Goal: Transaction & Acquisition: Purchase product/service

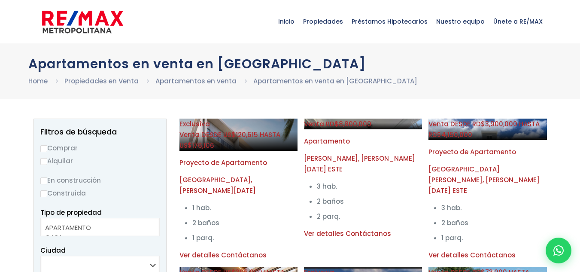
select select
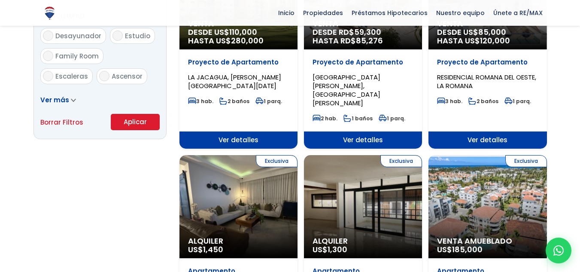
scroll to position [606, 0]
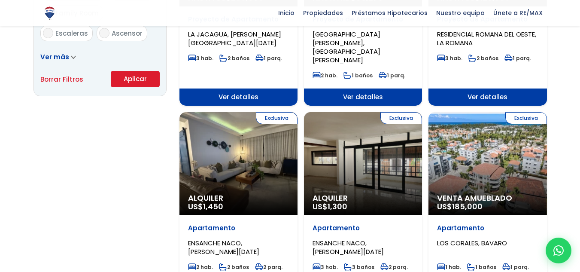
click at [468, 134] on div "Exclusiva Venta Amueblado US$ 185,000" at bounding box center [487, 163] width 118 height 103
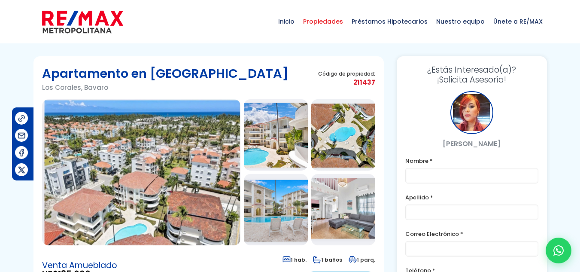
click at [317, 16] on span "Propiedades" at bounding box center [323, 22] width 49 height 26
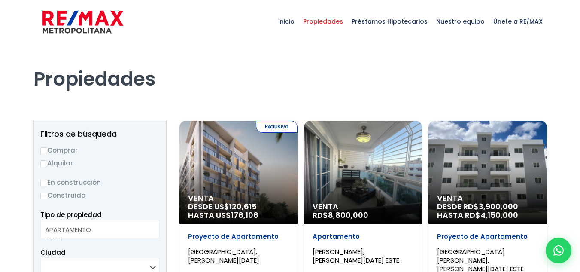
select select
click at [59, 153] on label "Comprar" at bounding box center [99, 150] width 119 height 11
click at [47, 153] on input "Comprar" at bounding box center [43, 150] width 7 height 7
radio input "true"
click at [48, 196] on label "Construida" at bounding box center [99, 195] width 119 height 11
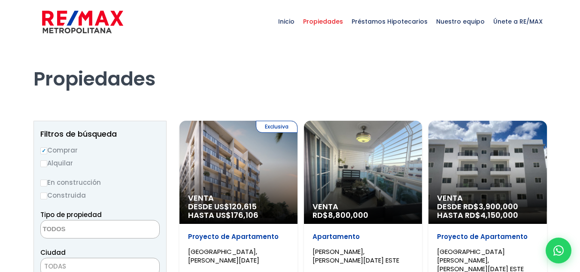
click at [0, 0] on input "Construida" at bounding box center [0, 0] width 0 height 0
click at [48, 196] on label "Construida" at bounding box center [99, 195] width 119 height 11
click at [0, 0] on input "Construida" at bounding box center [0, 0] width 0 height 0
click at [42, 197] on input "Construida" at bounding box center [43, 195] width 7 height 7
radio input "true"
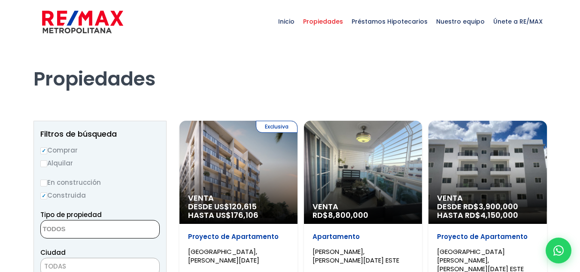
click at [61, 226] on textarea "Search" at bounding box center [82, 229] width 83 height 18
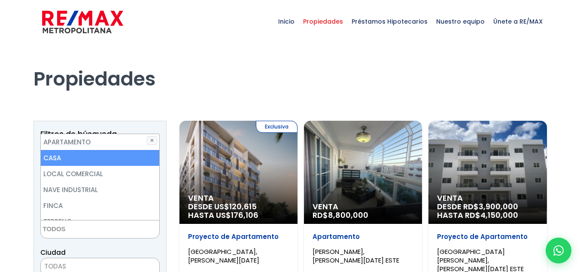
click at [72, 161] on li "CASA" at bounding box center [100, 158] width 118 height 16
select select "house"
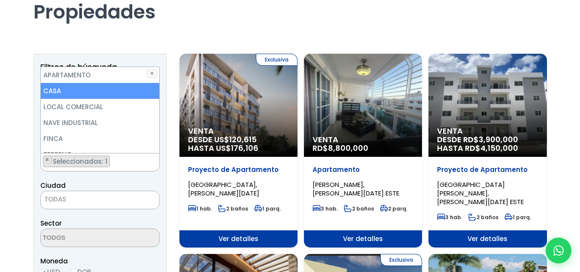
scroll to position [90, 0]
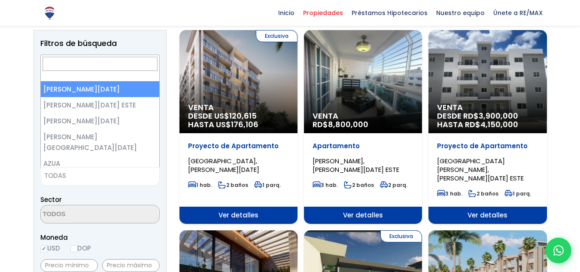
click at [112, 182] on span "TODAS" at bounding box center [99, 176] width 119 height 18
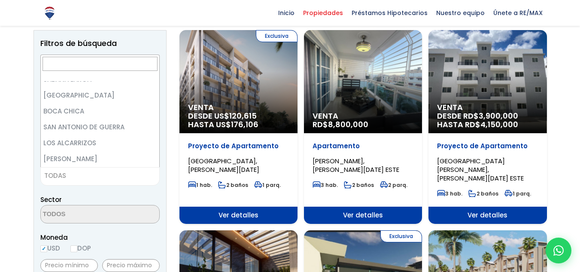
scroll to position [2440, 0]
select select "434"
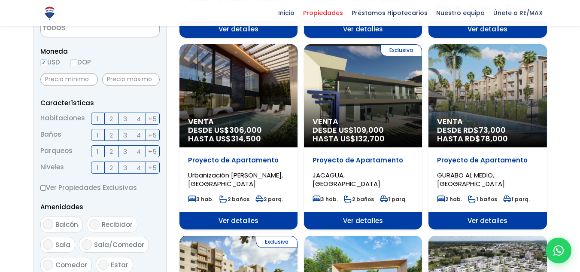
scroll to position [281, 0]
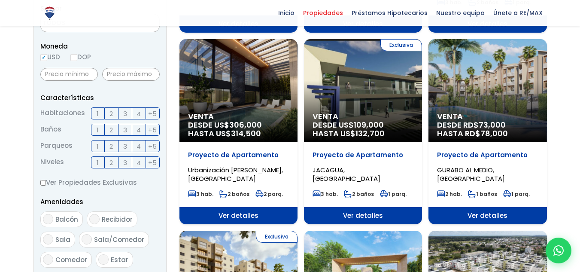
click at [110, 112] on span "2" at bounding box center [110, 113] width 3 height 11
click at [0, 0] on input "2" at bounding box center [0, 0] width 0 height 0
click at [112, 126] on span "2" at bounding box center [110, 129] width 3 height 11
click at [0, 0] on input "2" at bounding box center [0, 0] width 0 height 0
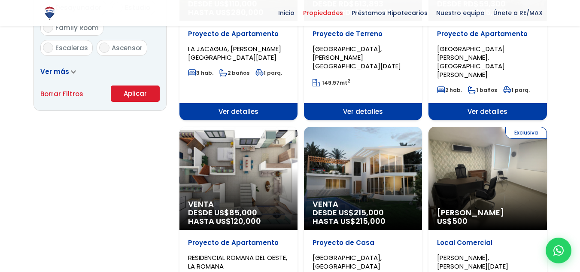
scroll to position [612, 0]
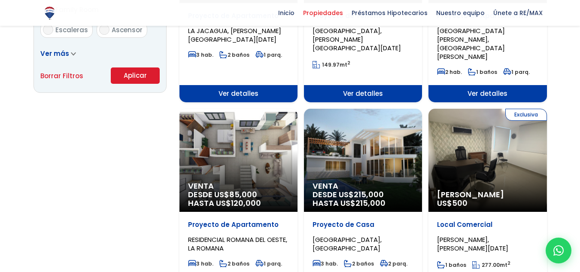
click at [148, 81] on button "Aplicar" at bounding box center [135, 75] width 49 height 16
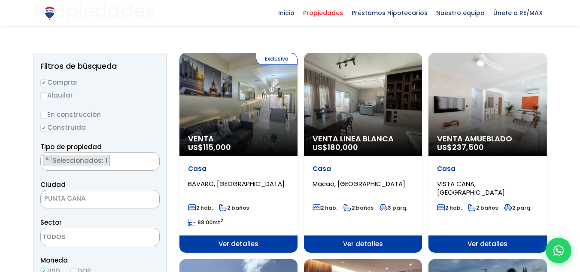
scroll to position [78, 0]
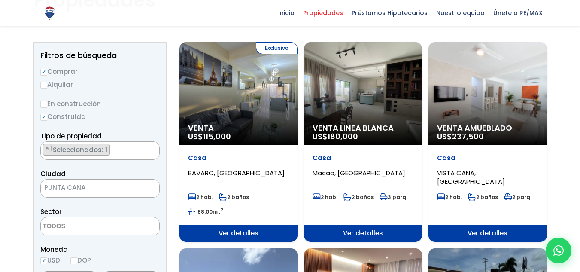
drag, startPoint x: 0, startPoint y: 0, endPoint x: 584, endPoint y: 38, distance: 585.0
click at [579, 38] on html "X Inicio Propiedades Préstamos Hipotecarios Calculadora de préstamos Nuestro eq…" at bounding box center [290, 58] width 580 height 272
click at [233, 93] on div "Exclusiva Venta US$ 115,000" at bounding box center [238, 93] width 118 height 103
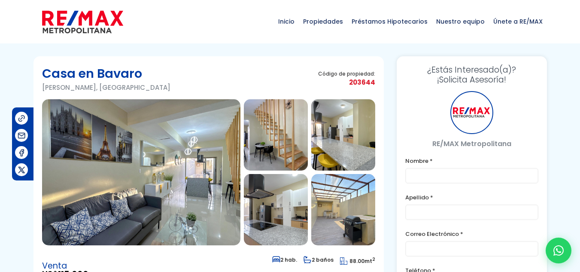
scroll to position [17, 0]
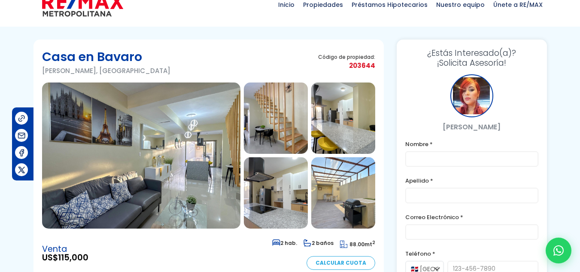
click at [189, 138] on img at bounding box center [141, 155] width 198 height 146
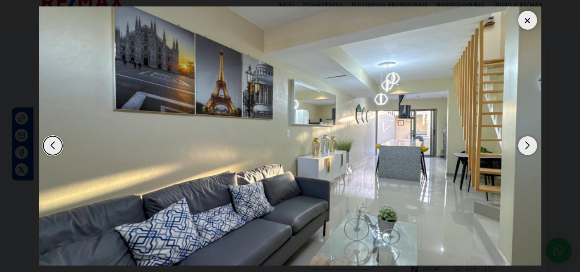
click at [527, 149] on div "Next slide" at bounding box center [527, 145] width 19 height 19
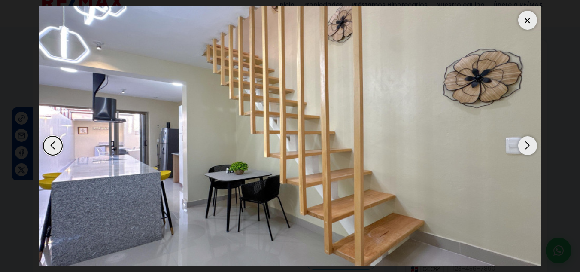
click at [527, 149] on div "Next slide" at bounding box center [527, 145] width 19 height 19
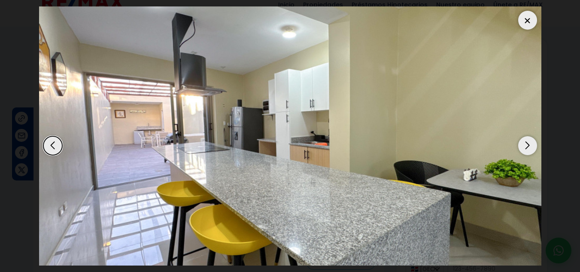
click at [527, 149] on div "Next slide" at bounding box center [527, 145] width 19 height 19
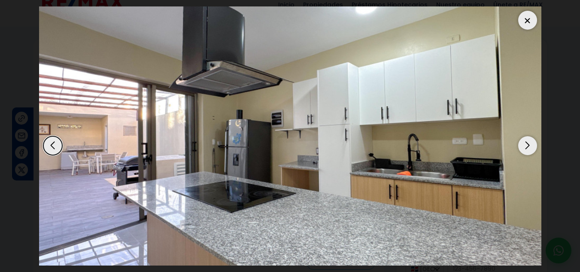
click at [527, 149] on div "Next slide" at bounding box center [527, 145] width 19 height 19
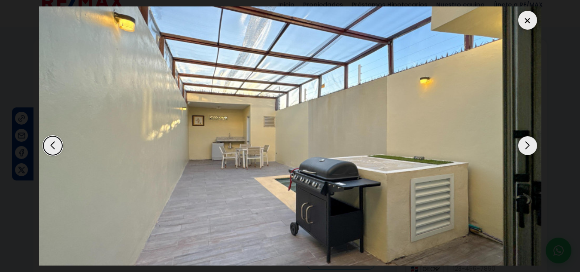
click at [527, 149] on div "Next slide" at bounding box center [527, 145] width 19 height 19
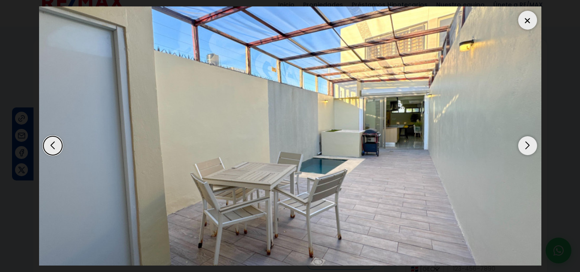
click at [527, 149] on div "Next slide" at bounding box center [527, 145] width 19 height 19
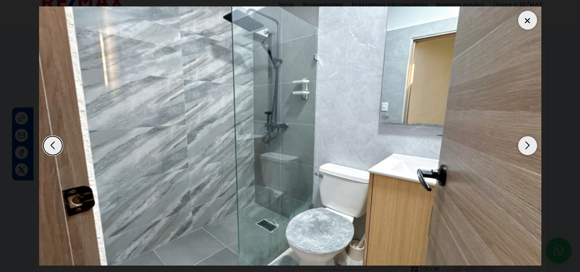
click at [527, 149] on div "Next slide" at bounding box center [527, 145] width 19 height 19
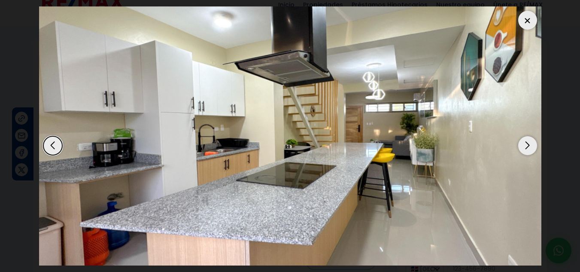
click at [527, 149] on div "Next slide" at bounding box center [527, 145] width 19 height 19
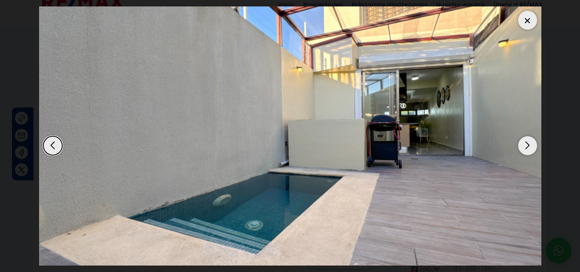
click at [527, 149] on div "Next slide" at bounding box center [527, 145] width 19 height 19
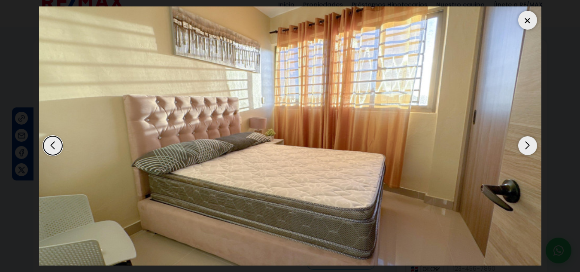
click at [527, 149] on div "Next slide" at bounding box center [527, 145] width 19 height 19
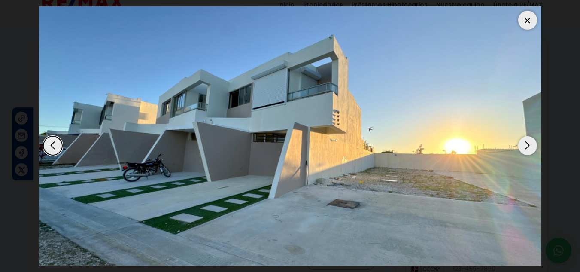
click at [527, 149] on div "Next slide" at bounding box center [527, 145] width 19 height 19
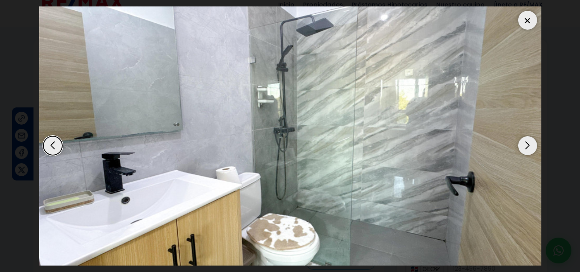
click at [527, 149] on div "Next slide" at bounding box center [527, 145] width 19 height 19
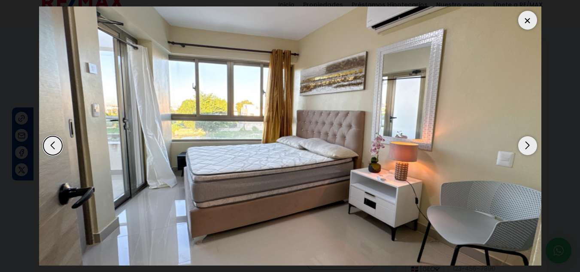
click at [528, 150] on div "Next slide" at bounding box center [527, 145] width 19 height 19
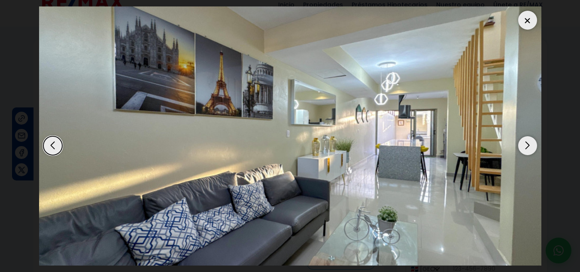
click at [528, 150] on div "Next slide" at bounding box center [527, 145] width 19 height 19
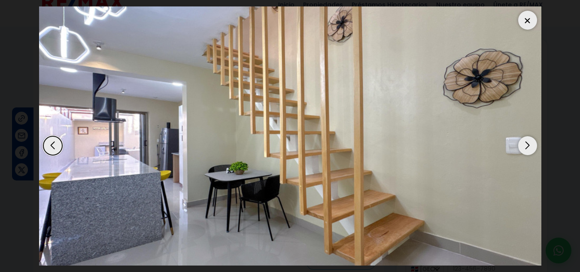
click at [528, 150] on div "Next slide" at bounding box center [527, 145] width 19 height 19
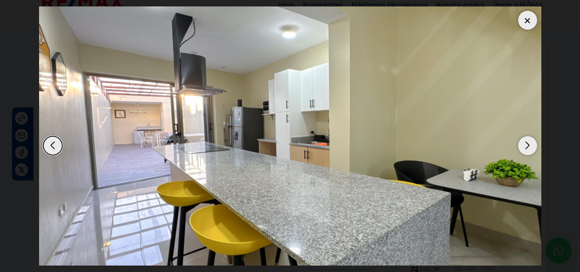
click at [528, 149] on div "Next slide" at bounding box center [527, 145] width 19 height 19
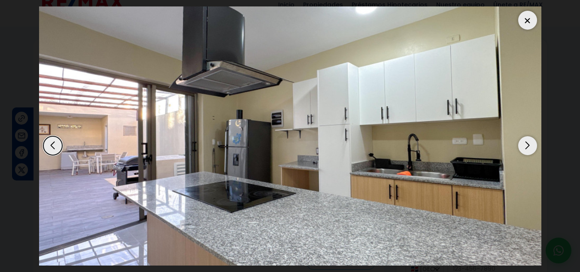
click at [527, 27] on div at bounding box center [527, 20] width 19 height 19
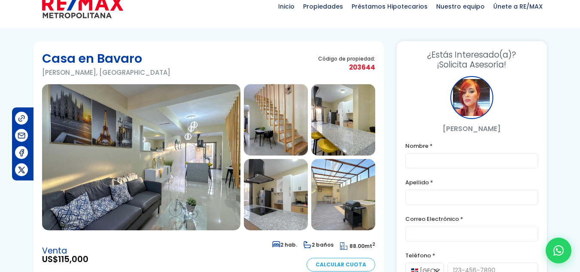
scroll to position [13, 0]
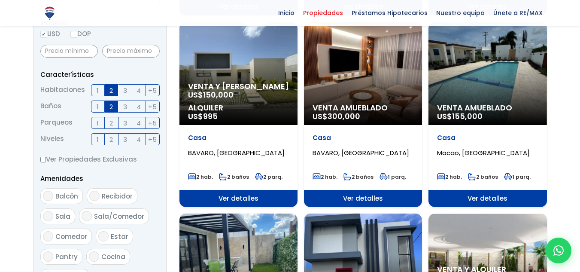
scroll to position [307, 0]
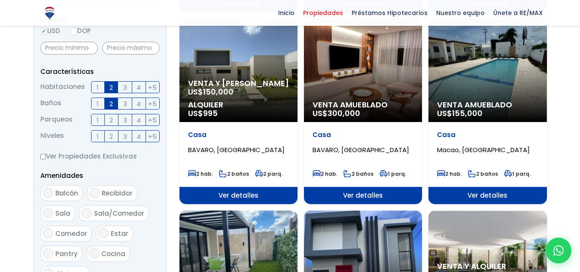
click at [258, 80] on span "Venta y [PERSON_NAME]" at bounding box center [238, 83] width 101 height 9
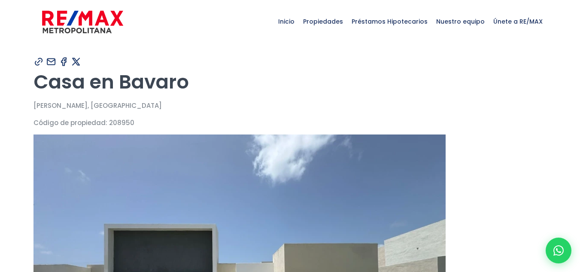
click at [257, 78] on div "Casa en [GEOGRAPHIC_DATA], [GEOGRAPHIC_DATA] Código de propiedad: 208950" at bounding box center [289, 99] width 513 height 58
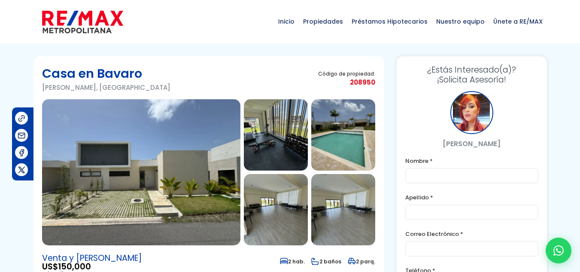
click at [338, 126] on img at bounding box center [343, 134] width 64 height 71
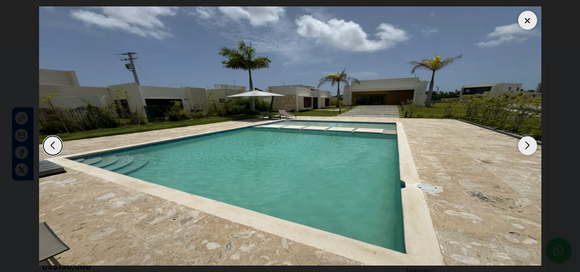
click at [528, 147] on div "Next slide" at bounding box center [527, 145] width 19 height 19
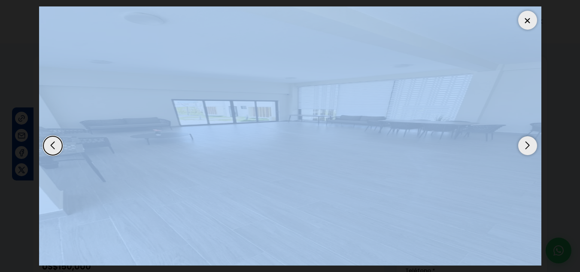
click at [528, 147] on div "Next slide" at bounding box center [527, 145] width 19 height 19
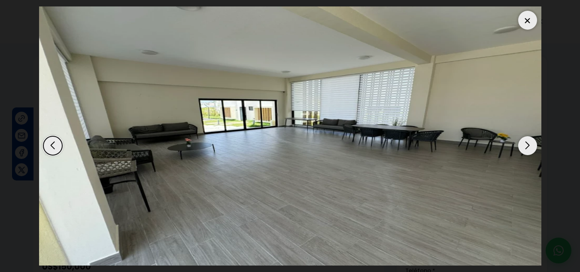
click at [528, 147] on div "Next slide" at bounding box center [527, 145] width 19 height 19
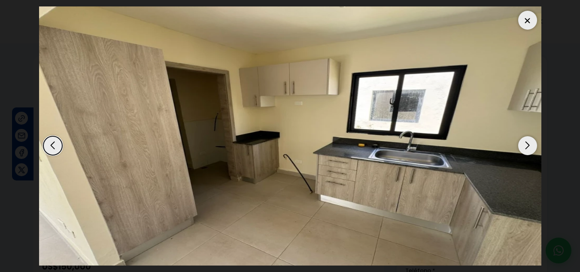
click at [528, 147] on div "Next slide" at bounding box center [527, 145] width 19 height 19
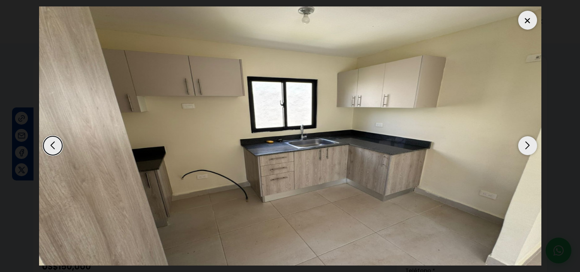
click at [528, 147] on div "Next slide" at bounding box center [527, 145] width 19 height 19
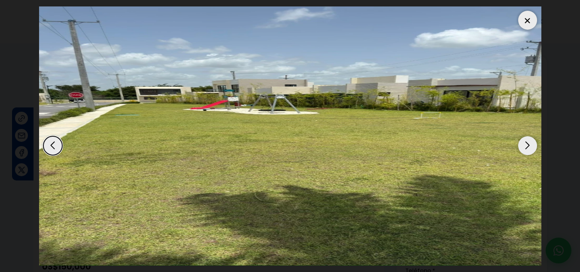
click at [528, 147] on div "Next slide" at bounding box center [527, 145] width 19 height 19
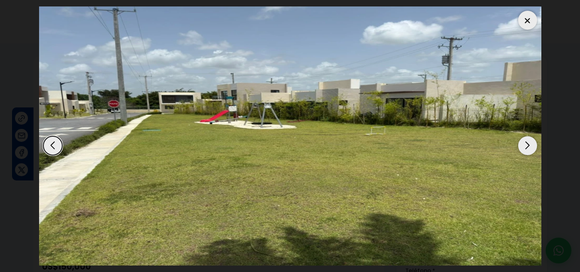
click at [528, 147] on div "Next slide" at bounding box center [527, 145] width 19 height 19
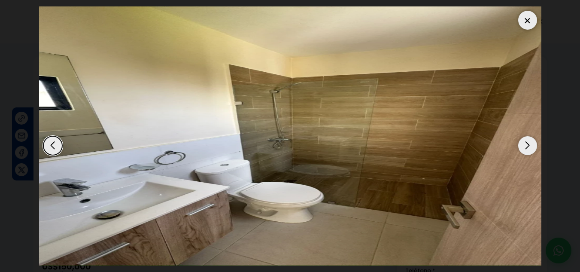
click at [528, 147] on div "Next slide" at bounding box center [527, 145] width 19 height 19
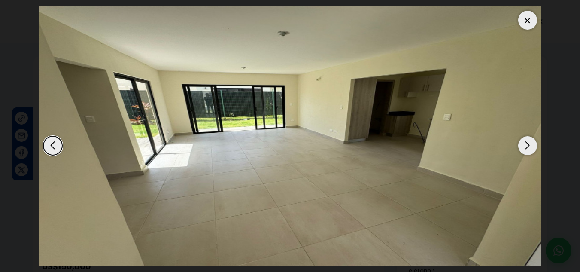
click at [528, 147] on div "Next slide" at bounding box center [527, 145] width 19 height 19
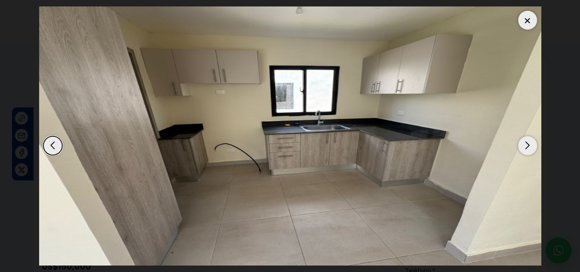
click at [528, 147] on div "Next slide" at bounding box center [527, 145] width 19 height 19
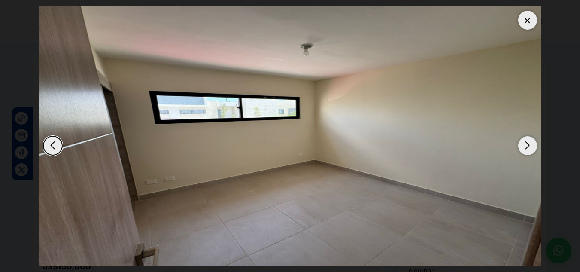
click at [528, 147] on div "Next slide" at bounding box center [527, 145] width 19 height 19
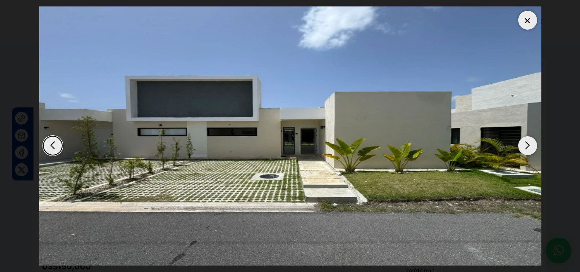
click at [523, 135] on img "14 / 17" at bounding box center [290, 135] width 502 height 259
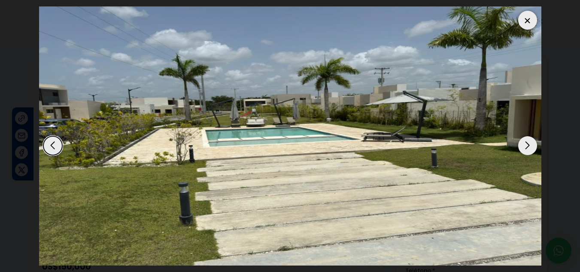
click at [522, 15] on div at bounding box center [527, 20] width 19 height 19
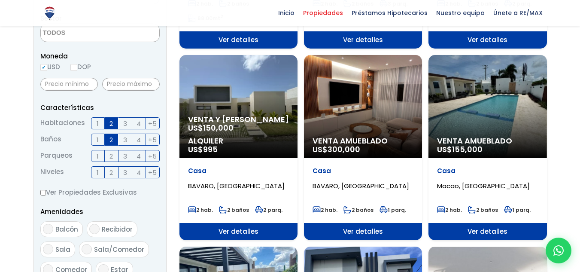
scroll to position [269, 0]
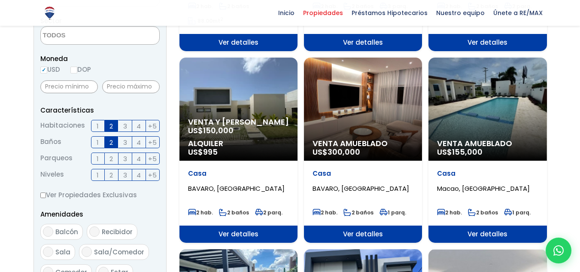
click at [488, 92] on div "Venta Amueblado US$ 155,000" at bounding box center [487, 109] width 118 height 103
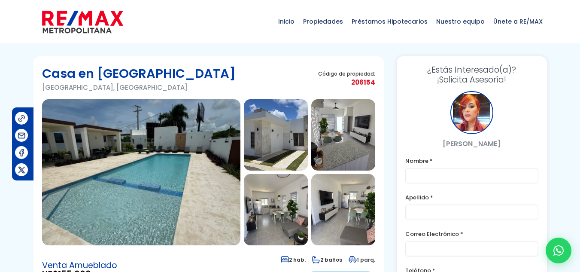
click at [259, 155] on img at bounding box center [276, 134] width 64 height 71
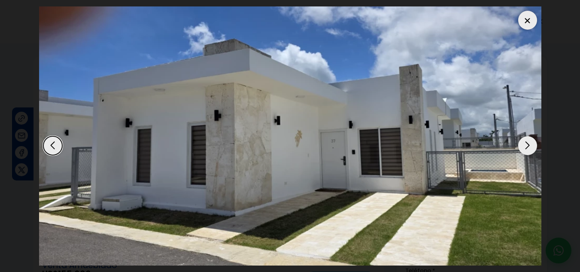
click at [528, 147] on div "Next slide" at bounding box center [527, 145] width 19 height 19
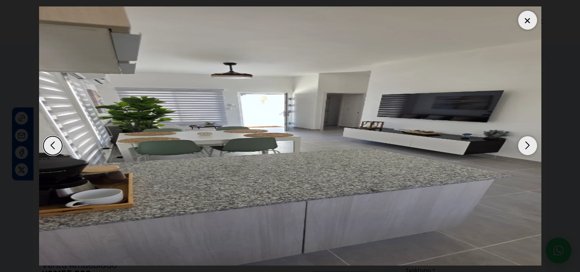
click at [528, 147] on div "Next slide" at bounding box center [527, 145] width 19 height 19
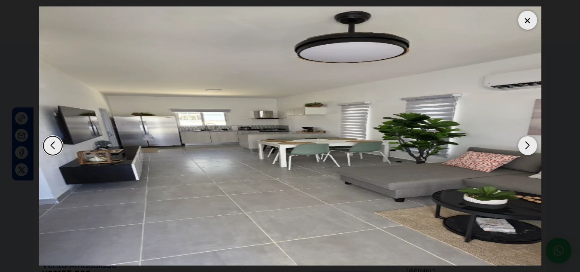
click at [528, 147] on div "Next slide" at bounding box center [527, 145] width 19 height 19
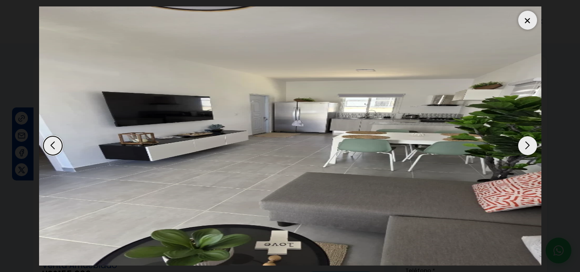
click at [528, 147] on div "Next slide" at bounding box center [527, 145] width 19 height 19
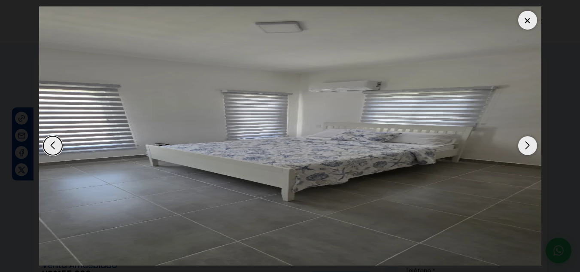
click at [528, 147] on div "Next slide" at bounding box center [527, 145] width 19 height 19
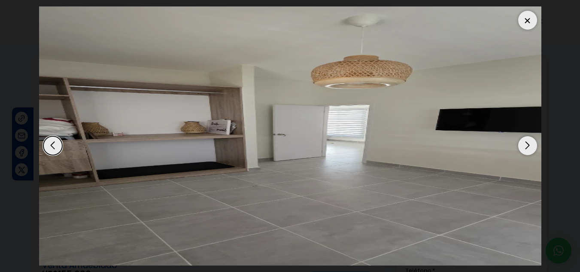
click at [528, 147] on div "Next slide" at bounding box center [527, 145] width 19 height 19
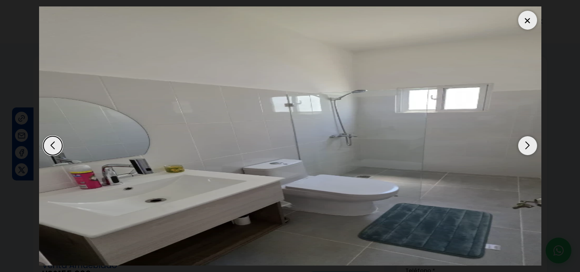
click at [528, 147] on div "Next slide" at bounding box center [527, 145] width 19 height 19
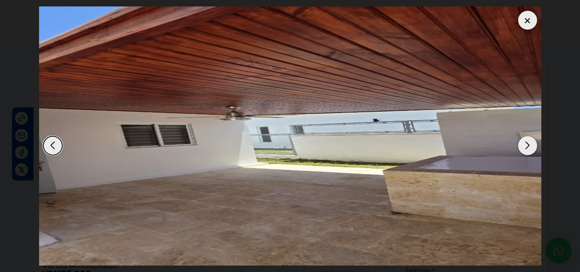
click at [528, 147] on div "Next slide" at bounding box center [527, 145] width 19 height 19
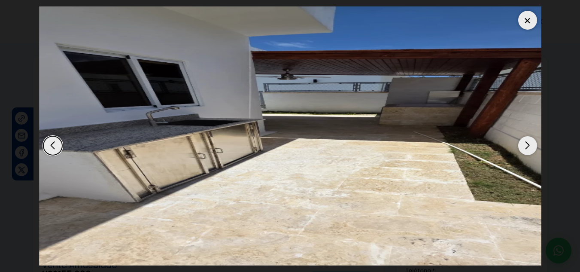
click at [528, 147] on div "Next slide" at bounding box center [527, 145] width 19 height 19
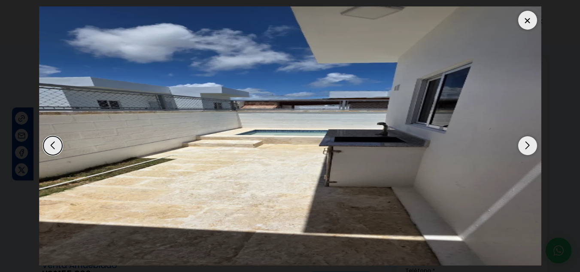
click at [528, 147] on div "Next slide" at bounding box center [527, 145] width 19 height 19
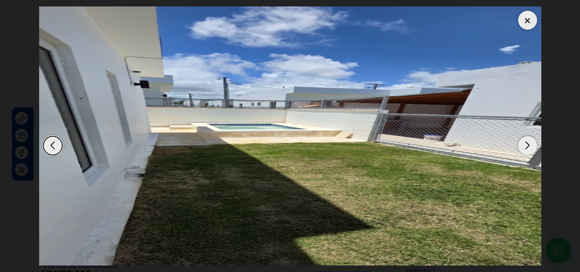
click at [528, 147] on div "Next slide" at bounding box center [527, 145] width 19 height 19
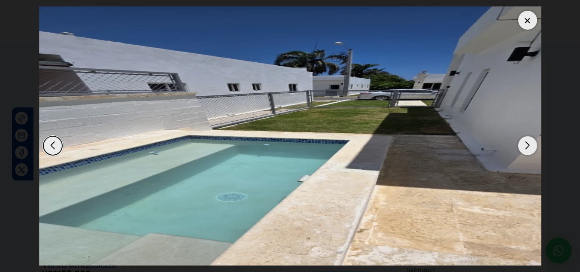
click at [528, 147] on div "Next slide" at bounding box center [527, 145] width 19 height 19
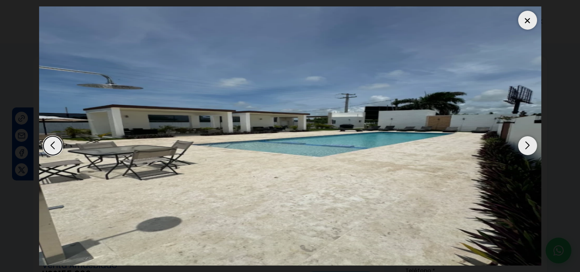
click at [528, 147] on div "Next slide" at bounding box center [527, 145] width 19 height 19
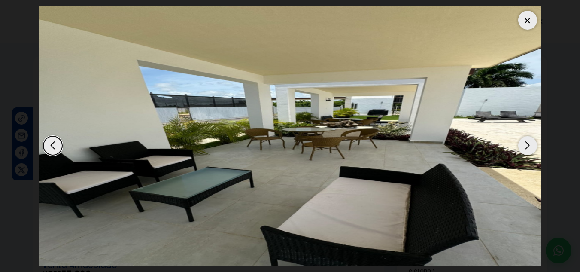
click at [528, 147] on div "Next slide" at bounding box center [527, 145] width 19 height 19
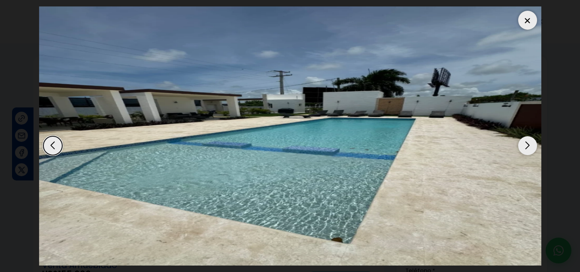
click at [528, 147] on div "Next slide" at bounding box center [527, 145] width 19 height 19
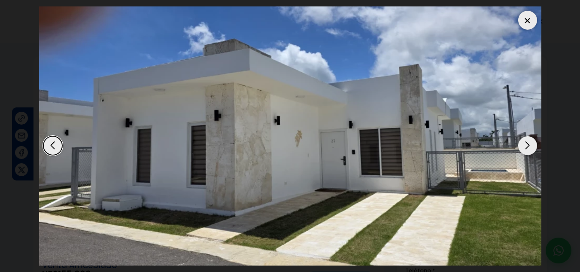
click at [528, 147] on div "Next slide" at bounding box center [527, 145] width 19 height 19
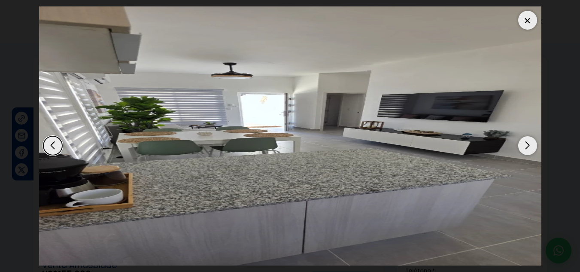
click at [528, 147] on div "Next slide" at bounding box center [527, 145] width 19 height 19
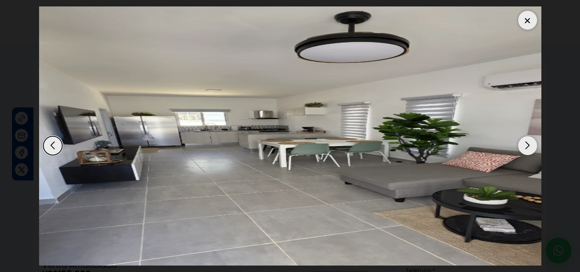
click at [530, 19] on div at bounding box center [527, 20] width 19 height 19
